Goal: Task Accomplishment & Management: Manage account settings

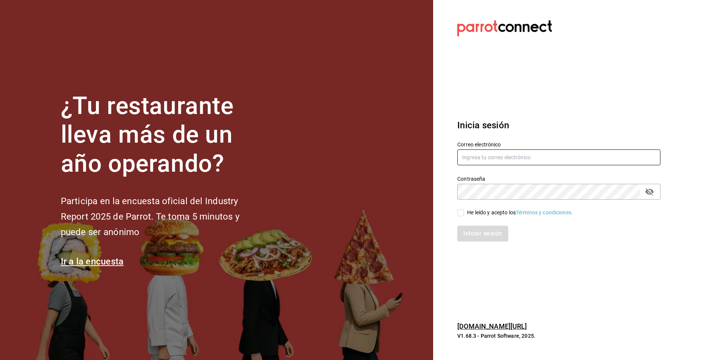
click at [469, 152] on input "text" at bounding box center [558, 158] width 203 height 16
type input "depepa12@hotmail.com"
click at [461, 213] on input "He leído y acepto los Términos y condiciones." at bounding box center [460, 213] width 7 height 7
checkbox input "true"
click at [474, 235] on button "Iniciar sesión" at bounding box center [482, 234] width 51 height 16
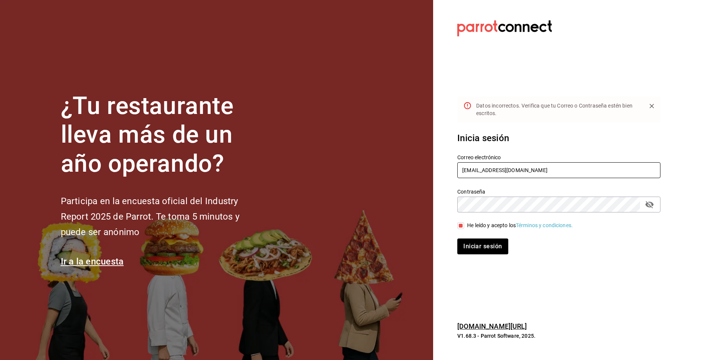
drag, startPoint x: 533, startPoint y: 170, endPoint x: 408, endPoint y: 151, distance: 126.5
click at [410, 151] on div "¿Tu restaurante lleva más de un año operando? Participa en la encuesta oficial …" at bounding box center [361, 180] width 722 height 360
type input "andy1987y2012@gmail.com"
drag, startPoint x: 538, startPoint y: 168, endPoint x: 425, endPoint y: 206, distance: 118.3
click at [425, 206] on div "¿Tu restaurante lleva más de un año operando? Participa en la encuesta oficial …" at bounding box center [361, 180] width 722 height 360
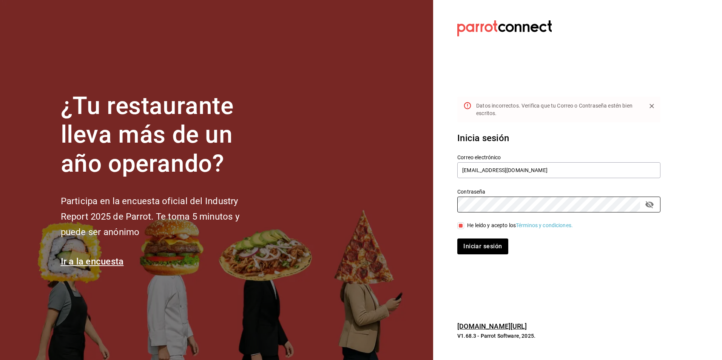
click at [457, 239] on button "Iniciar sesión" at bounding box center [482, 247] width 51 height 16
click at [647, 204] on icon "passwordField" at bounding box center [650, 204] width 8 height 7
click at [464, 227] on input "He leído y acepto los Términos y condiciones." at bounding box center [460, 226] width 7 height 7
click at [463, 227] on input "He leído y acepto los Términos y condiciones." at bounding box center [460, 226] width 7 height 7
click at [474, 246] on button "Iniciar sesión" at bounding box center [482, 247] width 51 height 16
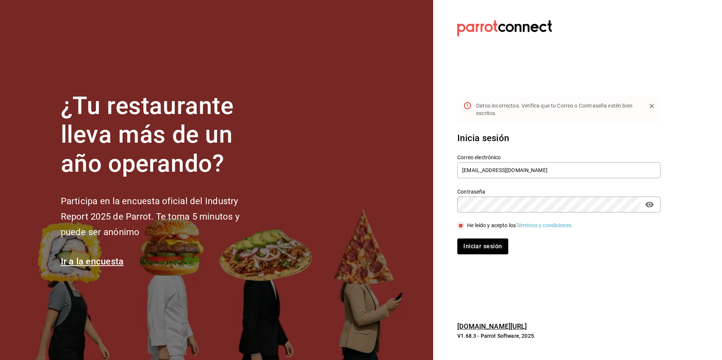
click at [649, 206] on icon "passwordField" at bounding box center [649, 204] width 9 height 9
click at [480, 246] on button "Iniciar sesión" at bounding box center [482, 247] width 51 height 16
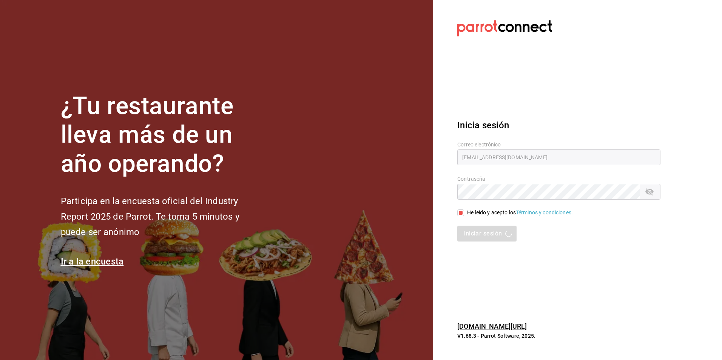
click at [460, 214] on input "He leído y acepto los Términos y condiciones." at bounding box center [460, 213] width 7 height 7
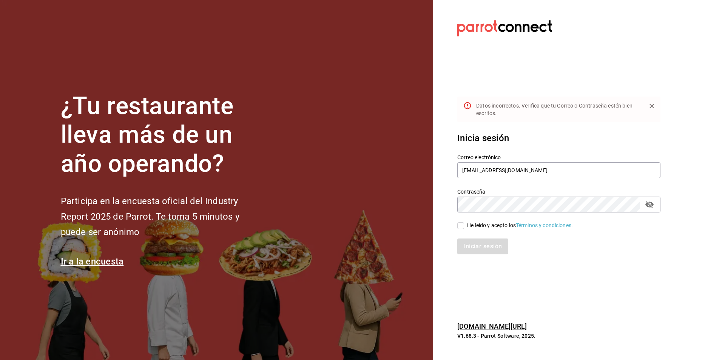
click at [460, 226] on input "He leído y acepto los Términos y condiciones." at bounding box center [460, 226] width 7 height 7
click at [462, 225] on input "He leído y acepto los Términos y condiciones." at bounding box center [460, 226] width 7 height 7
click at [468, 246] on div "Iniciar sesión" at bounding box center [558, 247] width 203 height 16
click at [462, 226] on input "He leído y acepto los Términos y condiciones." at bounding box center [460, 226] width 7 height 7
checkbox input "true"
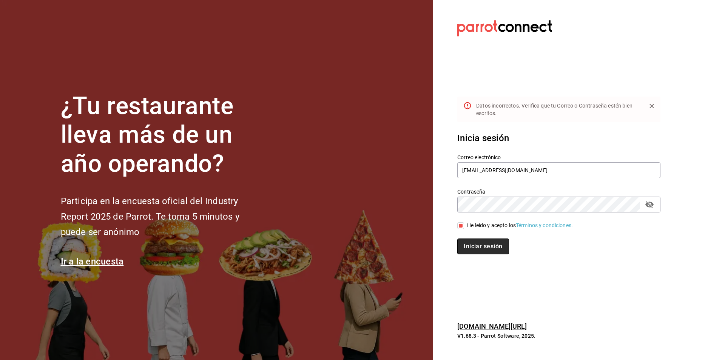
click at [473, 244] on button "Iniciar sesión" at bounding box center [482, 247] width 51 height 16
click at [454, 202] on div "Contraseña Contraseña" at bounding box center [554, 195] width 212 height 33
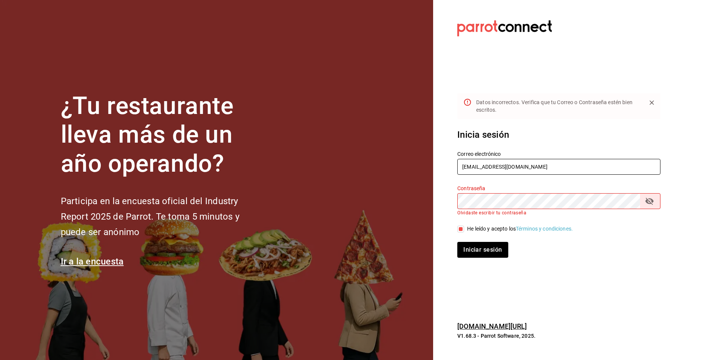
drag, startPoint x: 536, startPoint y: 161, endPoint x: 431, endPoint y: 142, distance: 107.0
click at [431, 142] on div "¿Tu restaurante lleva más de un año operando? Participa en la encuesta oficial …" at bounding box center [361, 180] width 722 height 360
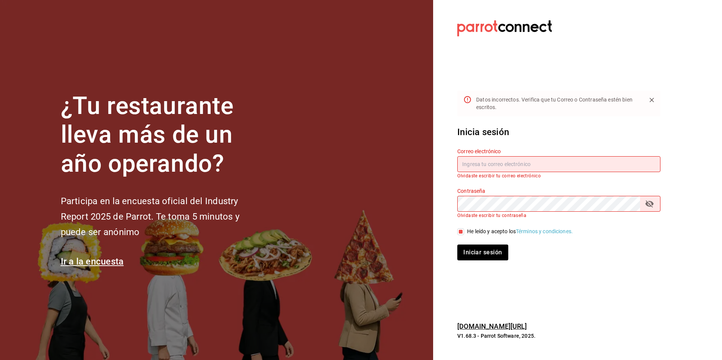
click at [494, 161] on input "text" at bounding box center [558, 164] width 203 height 16
click at [649, 254] on div "Iniciar sesión" at bounding box center [558, 253] width 203 height 16
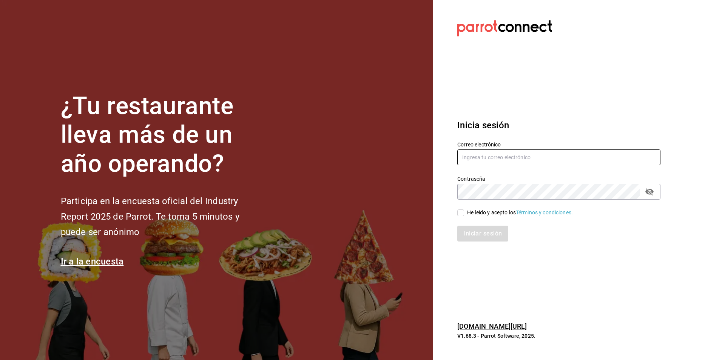
click at [467, 159] on input "text" at bounding box center [558, 158] width 203 height 16
type input "depepa12@hotmail.com"
click at [460, 214] on input "He leído y acepto los Términos y condiciones." at bounding box center [460, 213] width 7 height 7
checkbox input "true"
click at [649, 195] on icon "passwordField" at bounding box center [649, 191] width 9 height 9
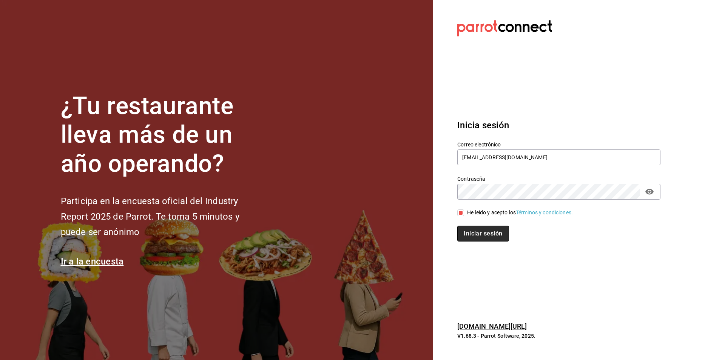
click at [489, 237] on button "Iniciar sesión" at bounding box center [482, 234] width 51 height 16
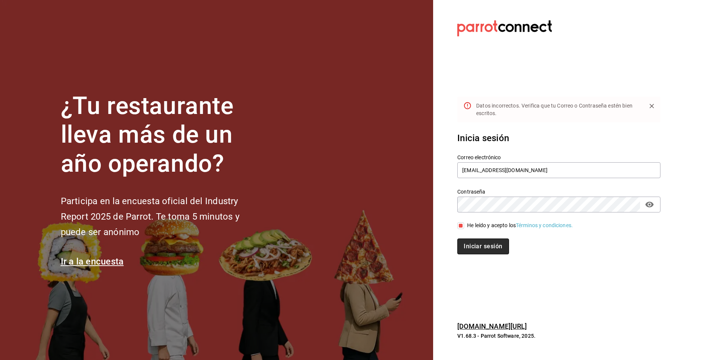
click at [481, 249] on button "Iniciar sesión" at bounding box center [482, 247] width 51 height 16
